Goal: Transaction & Acquisition: Subscribe to service/newsletter

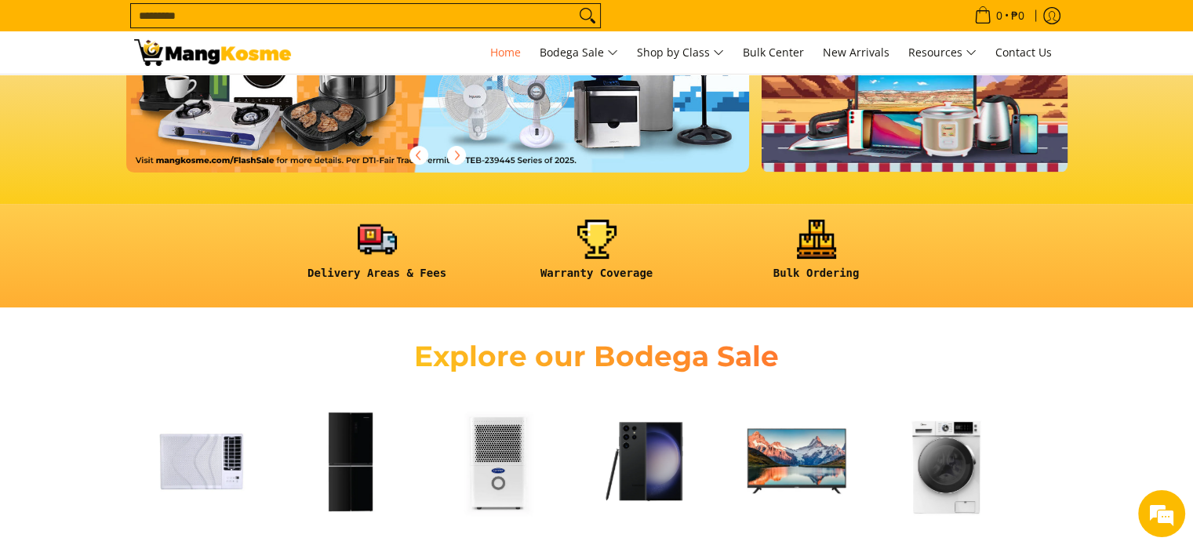
scroll to position [543, 0]
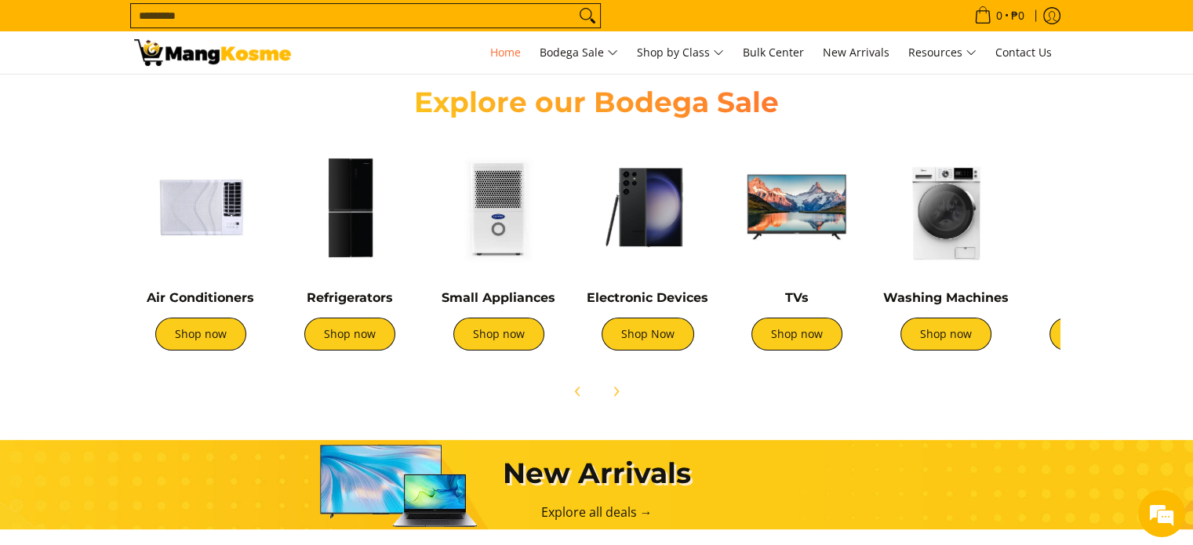
drag, startPoint x: 0, startPoint y: 0, endPoint x: 1196, endPoint y: 118, distance: 1201.4
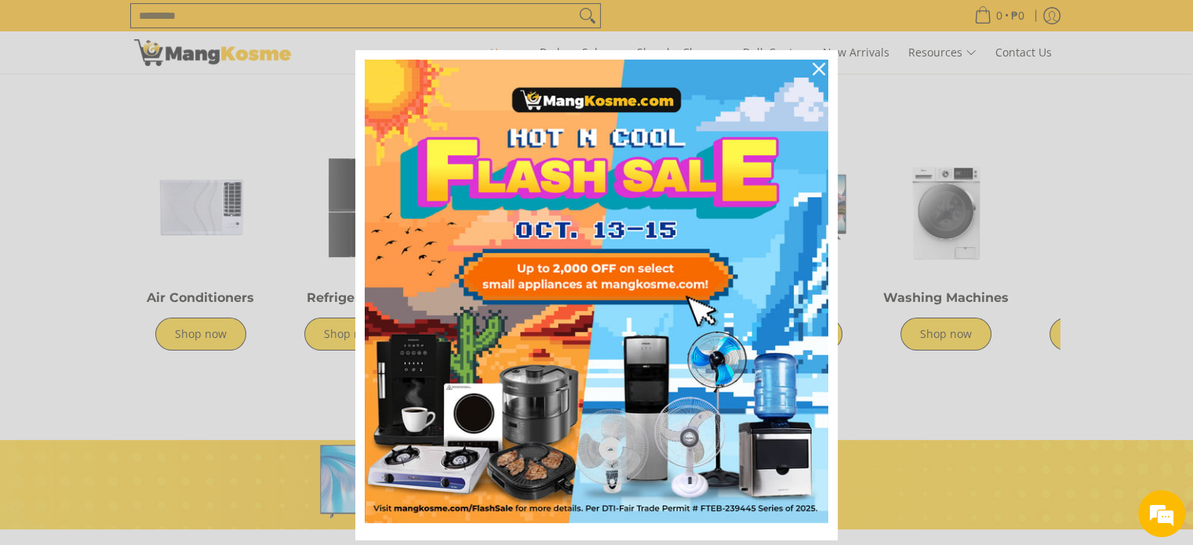
scroll to position [0, 624]
click at [806, 74] on div "Close" at bounding box center [818, 68] width 25 height 25
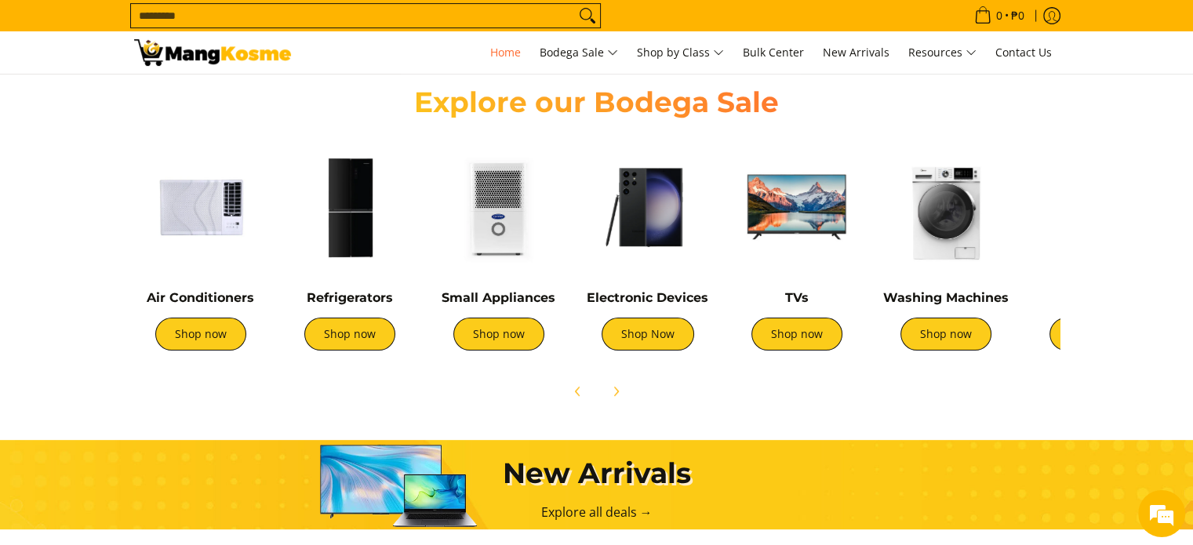
scroll to position [0, 2545]
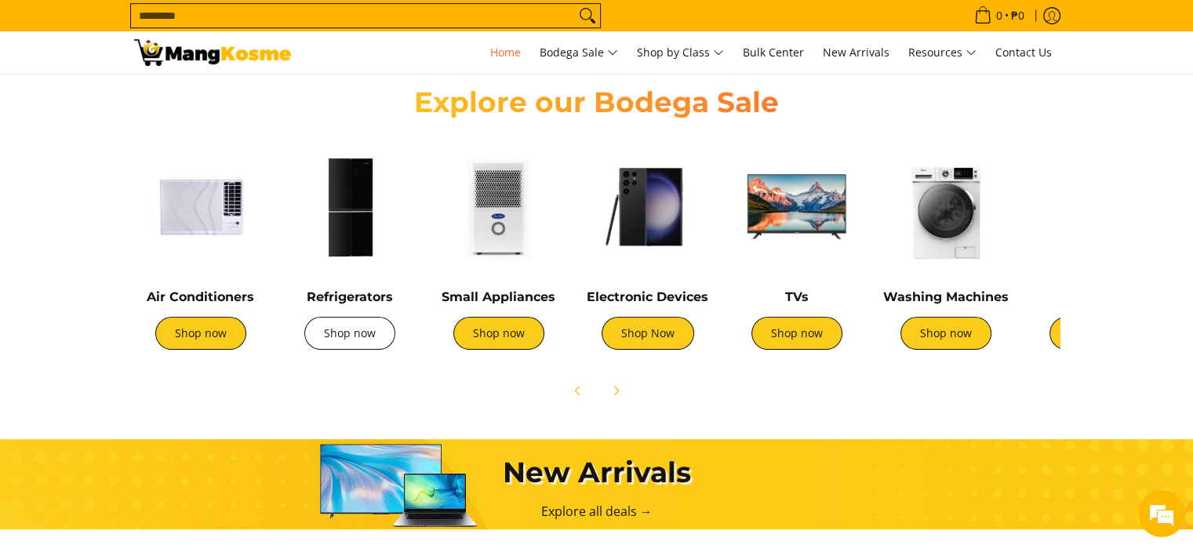
click at [358, 329] on link "Shop now" at bounding box center [349, 333] width 91 height 33
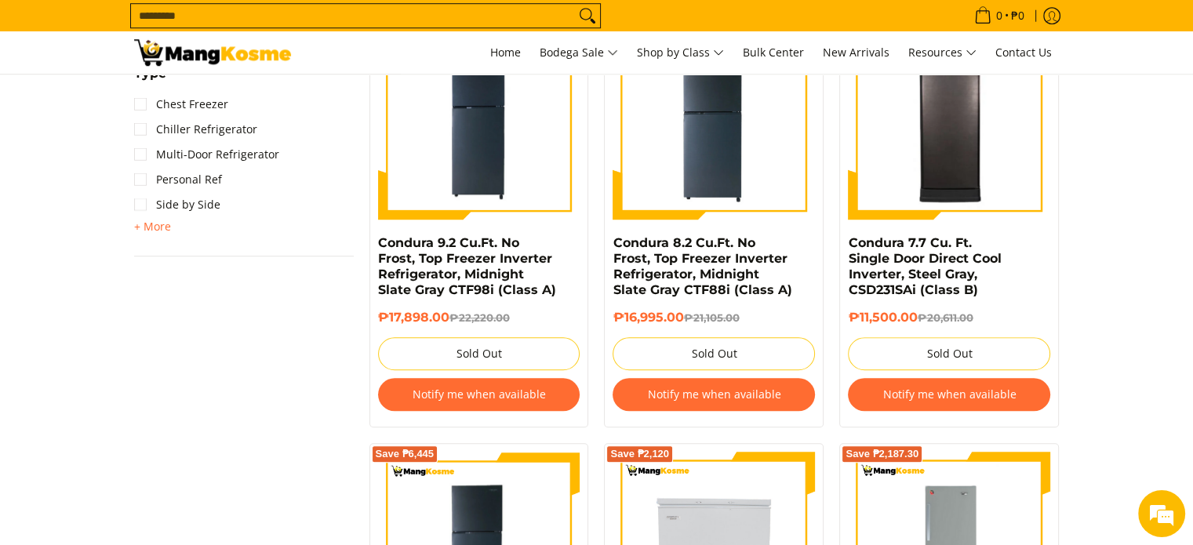
scroll to position [1178, 0]
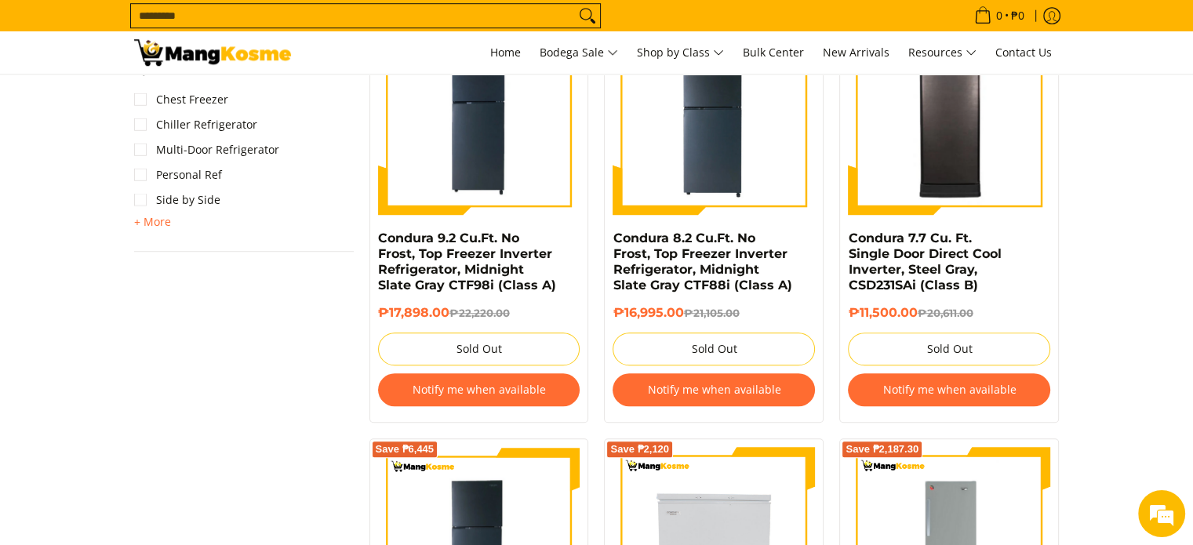
click at [966, 390] on button "Notify me when available" at bounding box center [949, 389] width 202 height 33
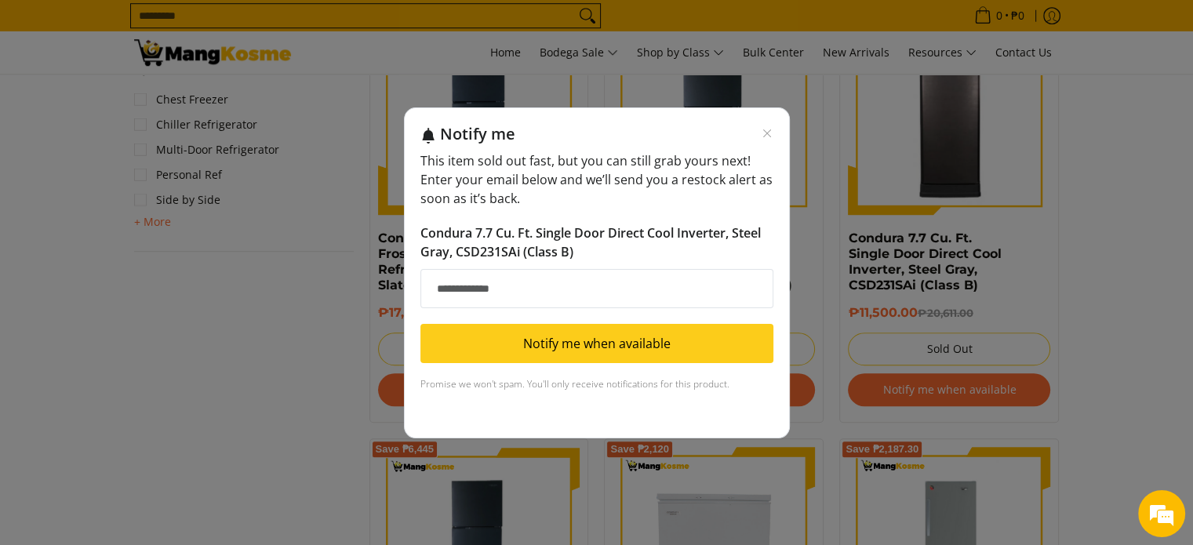
click at [571, 287] on input "Email address" at bounding box center [596, 288] width 353 height 39
type input "**********"
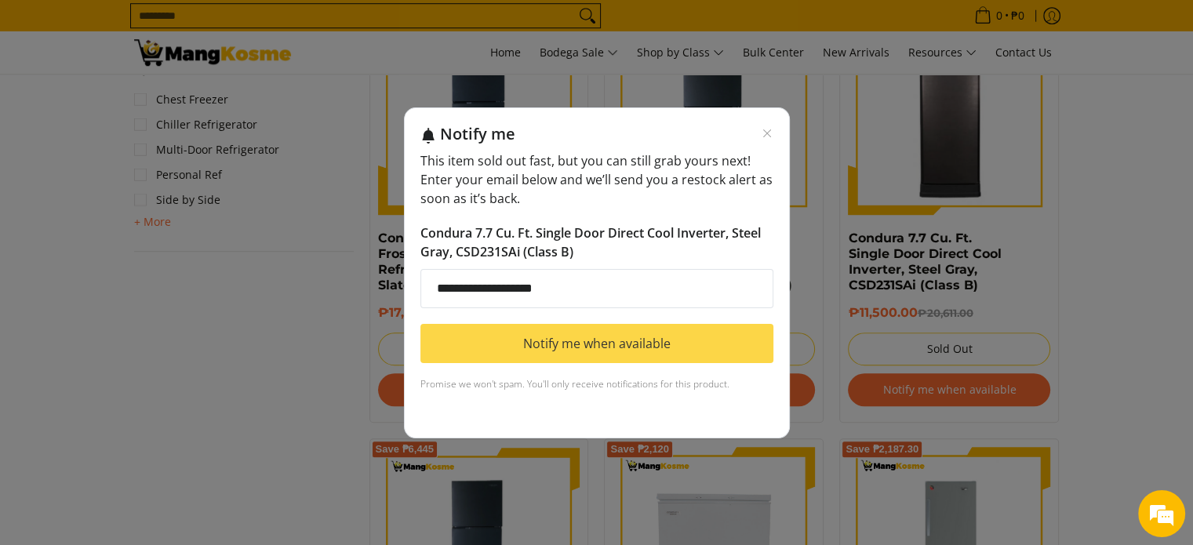
click at [656, 352] on button "Notify me when available" at bounding box center [596, 343] width 353 height 39
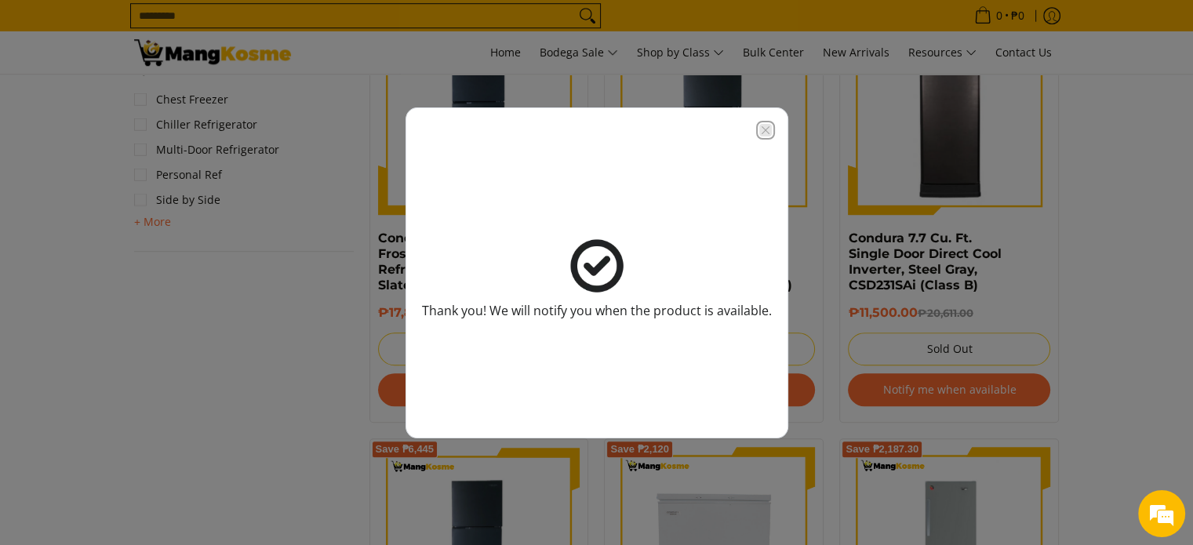
click at [759, 132] on icon "Close modal" at bounding box center [765, 130] width 13 height 13
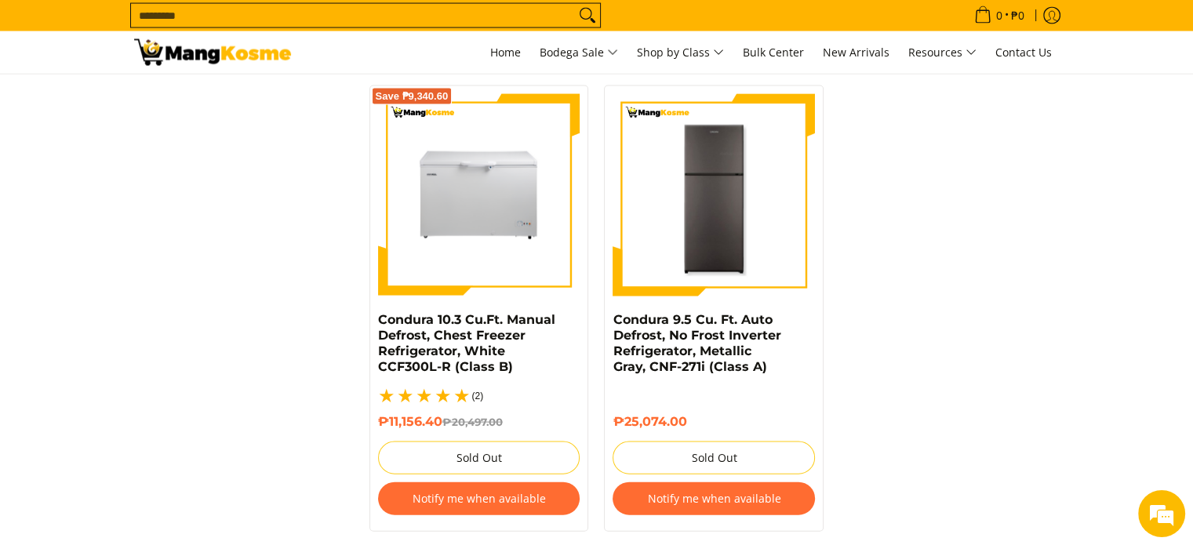
scroll to position [3365, 0]
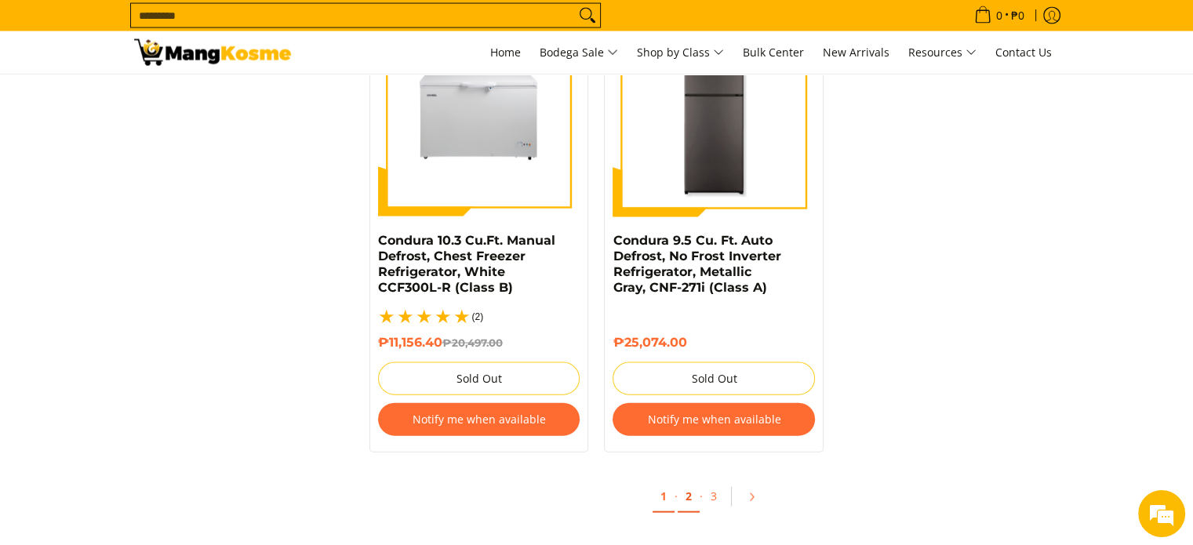
click at [686, 481] on link "2" at bounding box center [689, 497] width 22 height 32
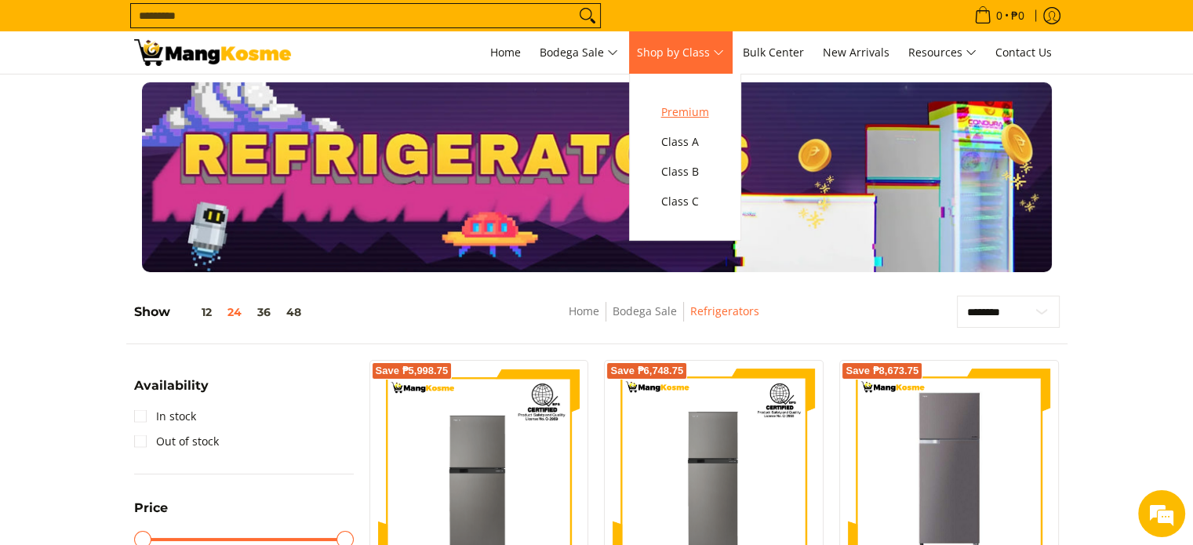
click at [697, 103] on span "Premium" at bounding box center [685, 113] width 48 height 20
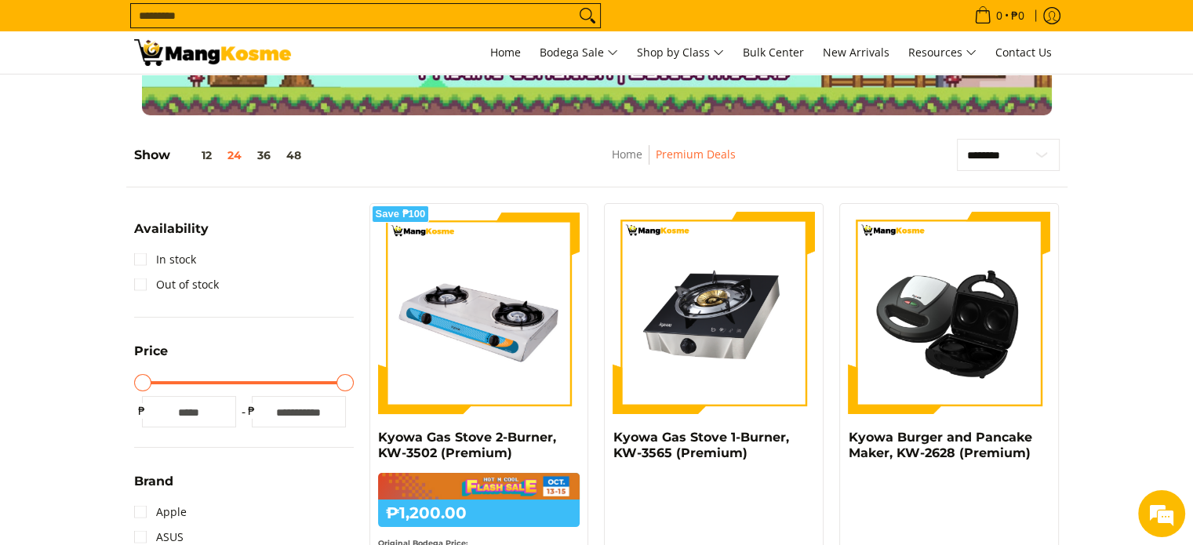
scroll to position [157, 0]
